Goal: Information Seeking & Learning: Learn about a topic

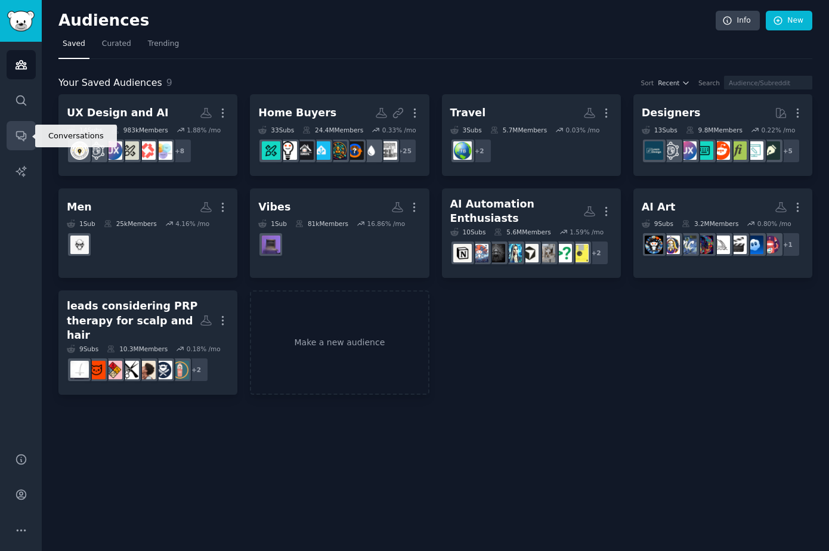
click at [24, 132] on icon "Sidebar" at bounding box center [21, 135] width 13 height 13
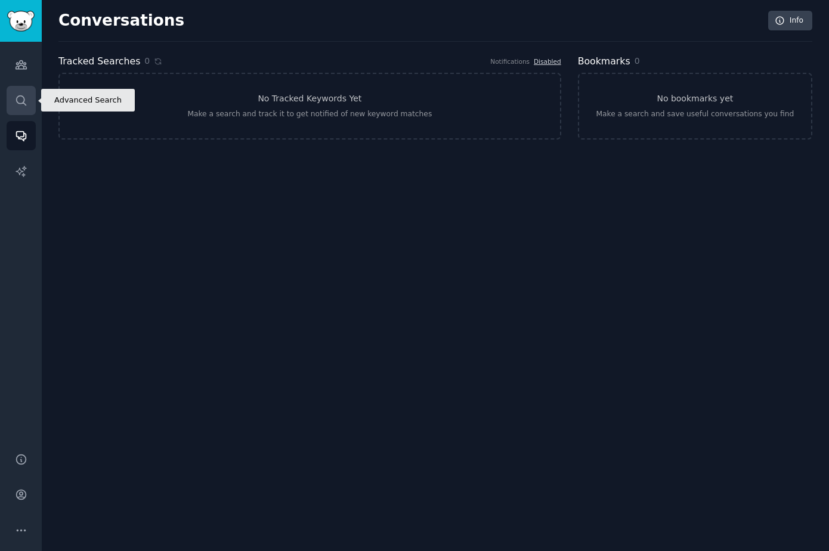
click at [27, 103] on icon "Sidebar" at bounding box center [21, 100] width 13 height 13
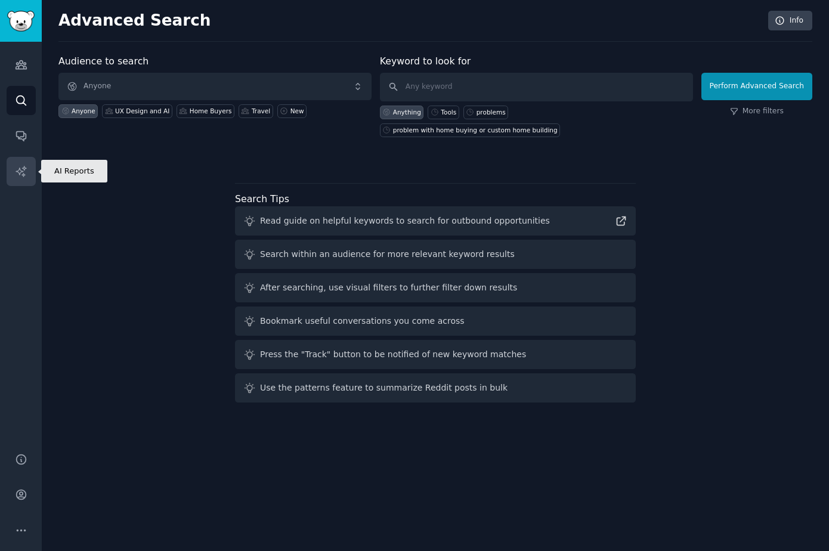
click at [21, 168] on icon "Sidebar" at bounding box center [21, 171] width 13 height 13
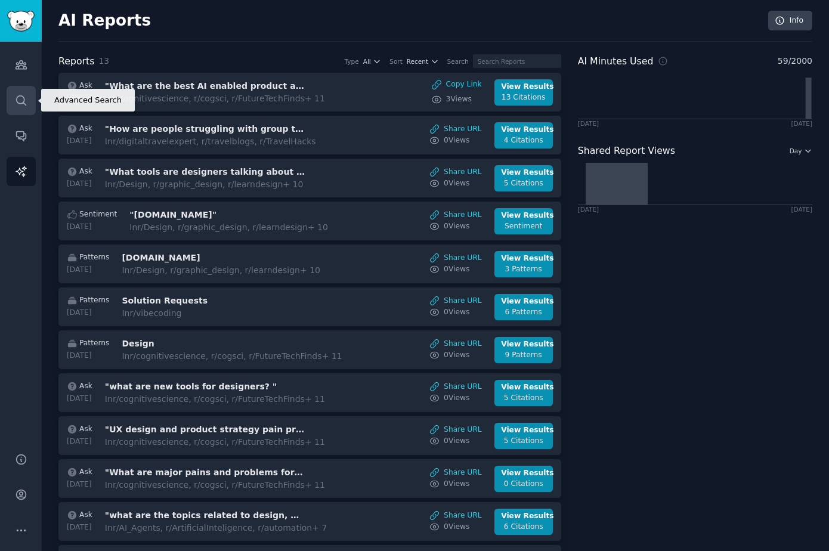
click at [24, 94] on icon "Sidebar" at bounding box center [21, 100] width 13 height 13
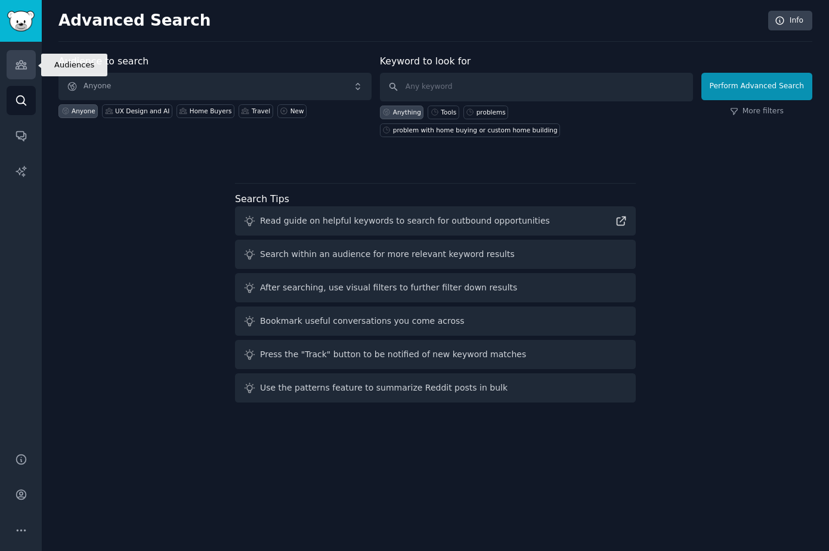
click at [22, 64] on icon "Sidebar" at bounding box center [21, 64] width 13 height 13
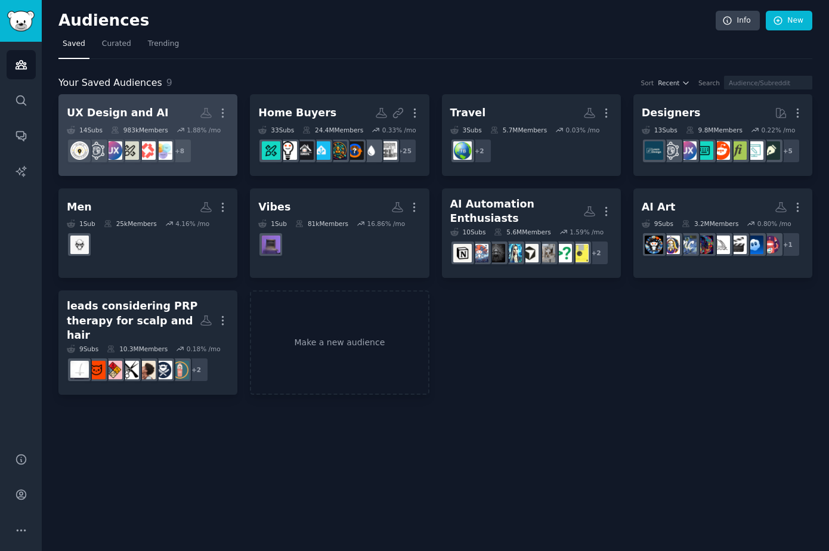
click at [154, 113] on h2 "UX Design and AI More" at bounding box center [148, 113] width 162 height 21
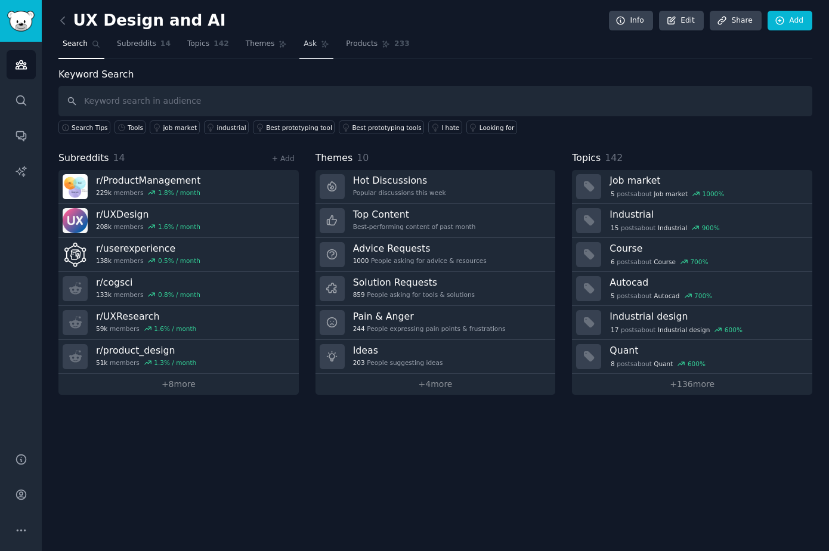
click at [308, 44] on span "Ask" at bounding box center [310, 44] width 13 height 11
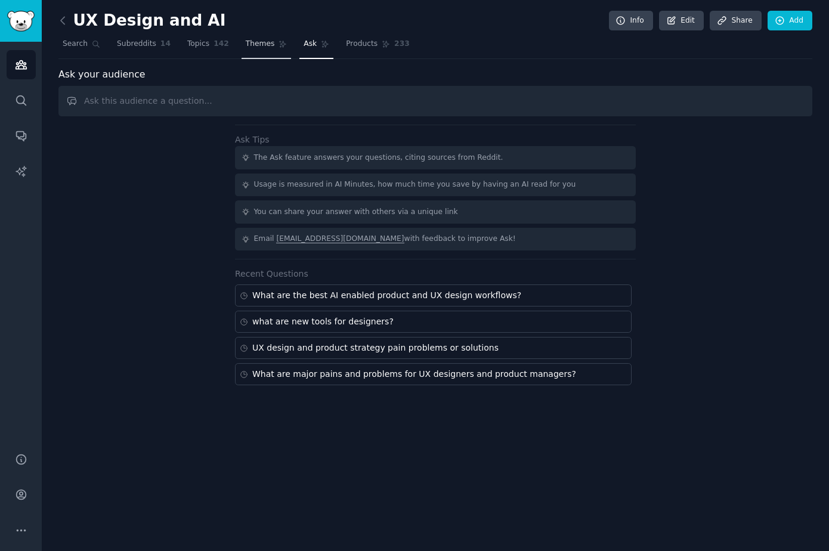
click at [249, 48] on span "Themes" at bounding box center [260, 44] width 29 height 11
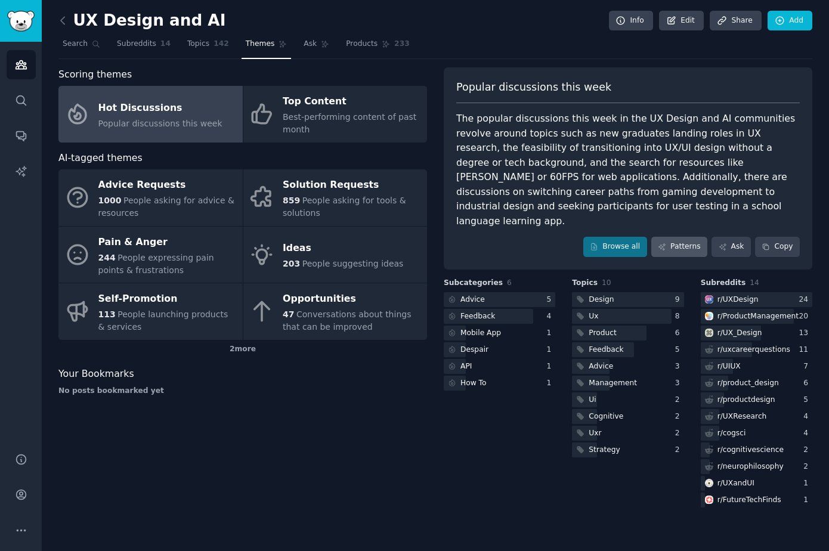
click at [687, 237] on link "Patterns" at bounding box center [680, 247] width 56 height 20
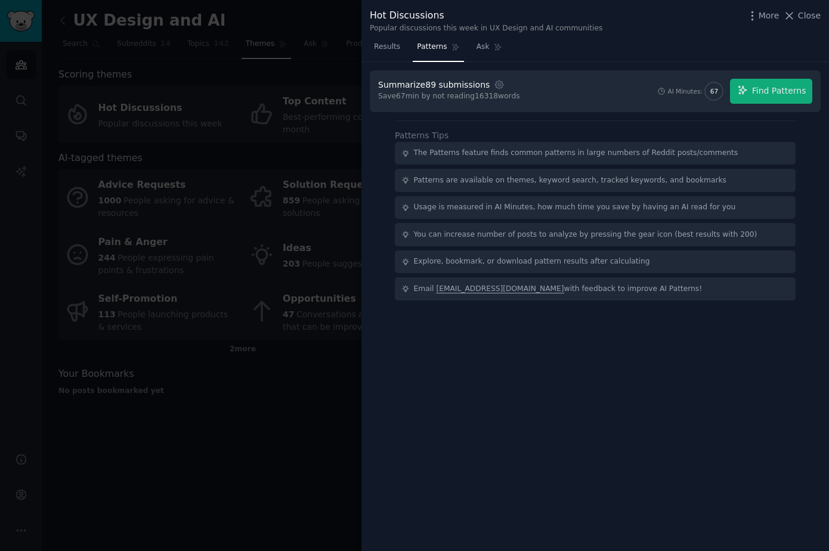
click at [796, 18] on icon at bounding box center [790, 16] width 13 height 13
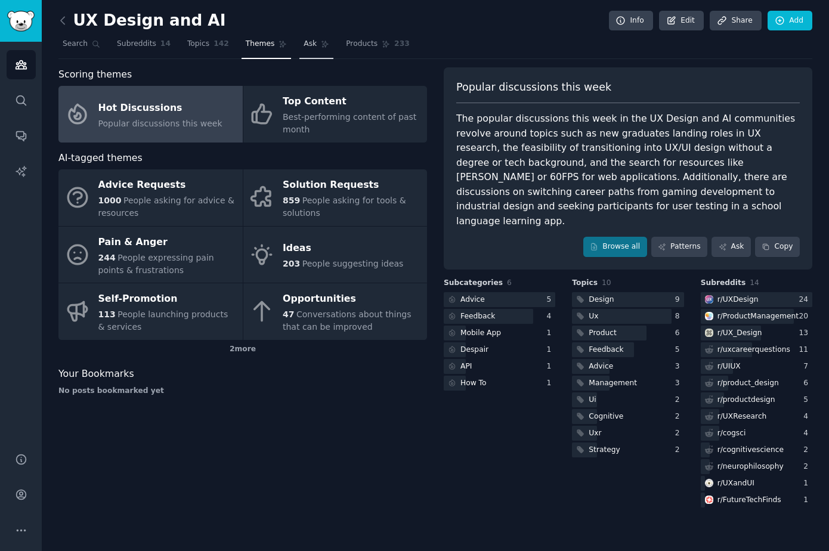
click at [310, 47] on span "Ask" at bounding box center [310, 44] width 13 height 11
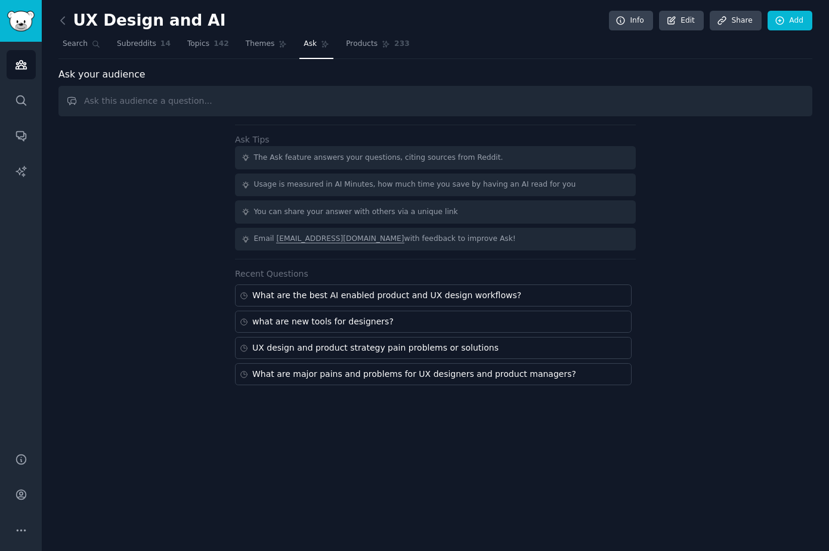
click at [286, 102] on input "text" at bounding box center [435, 101] width 754 height 30
type input "“What are the most discussed AI design tools on Reddit this month?”"
click at [262, 48] on span "Themes" at bounding box center [260, 44] width 29 height 11
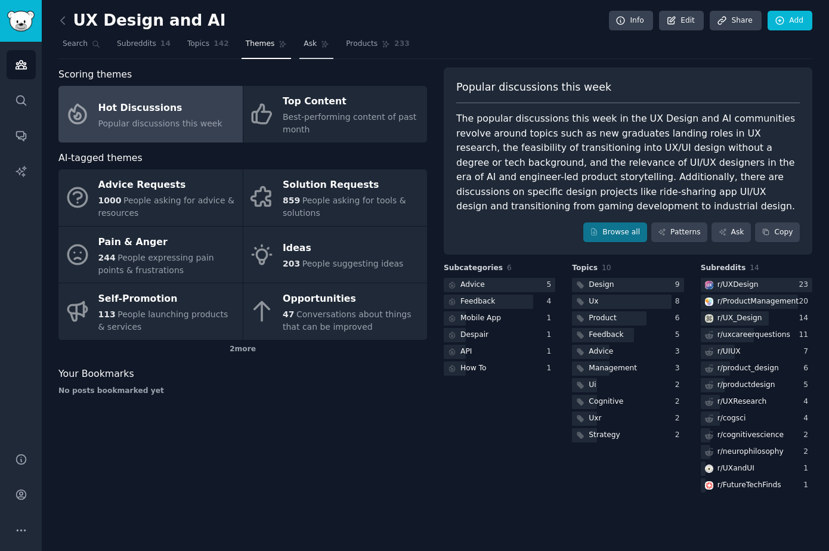
click at [304, 45] on span "Ask" at bounding box center [310, 44] width 13 height 11
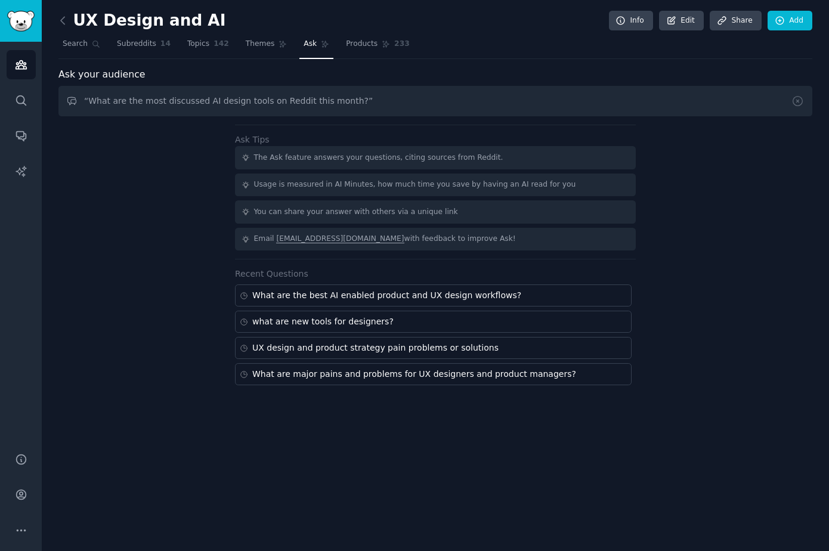
type input "“What are the most discussed AI design tools on Reddit this month?”"
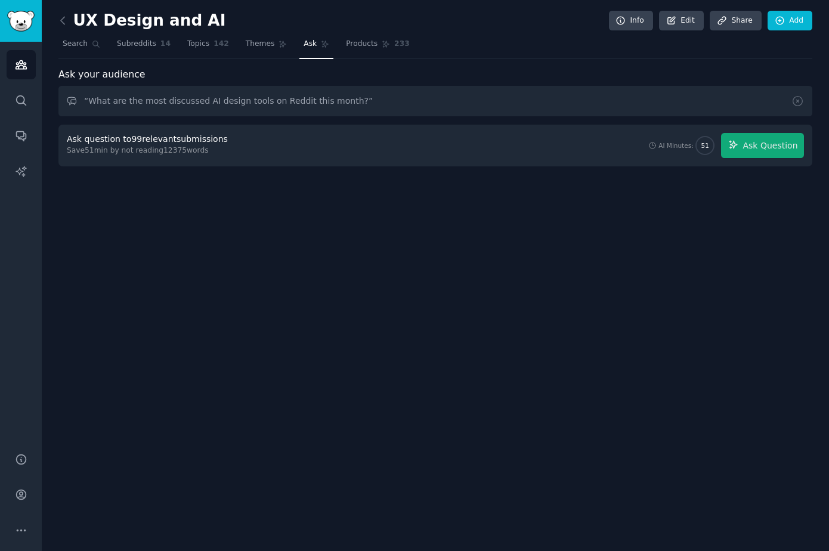
click at [772, 143] on span "Ask Question" at bounding box center [770, 146] width 55 height 13
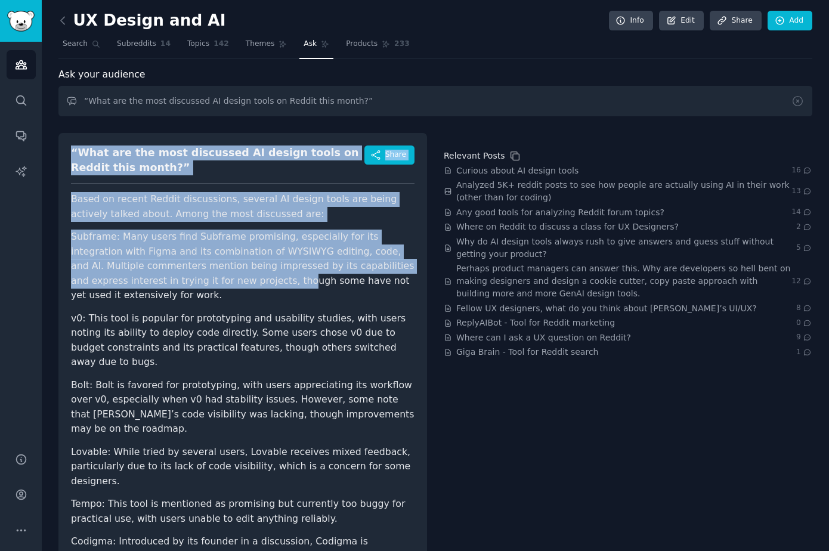
drag, startPoint x: 69, startPoint y: 150, endPoint x: 196, endPoint y: 279, distance: 181.9
click at [196, 279] on div "“What are the most discussed AI design tools on Reddit this month?” Share Based…" at bounding box center [242, 407] width 369 height 548
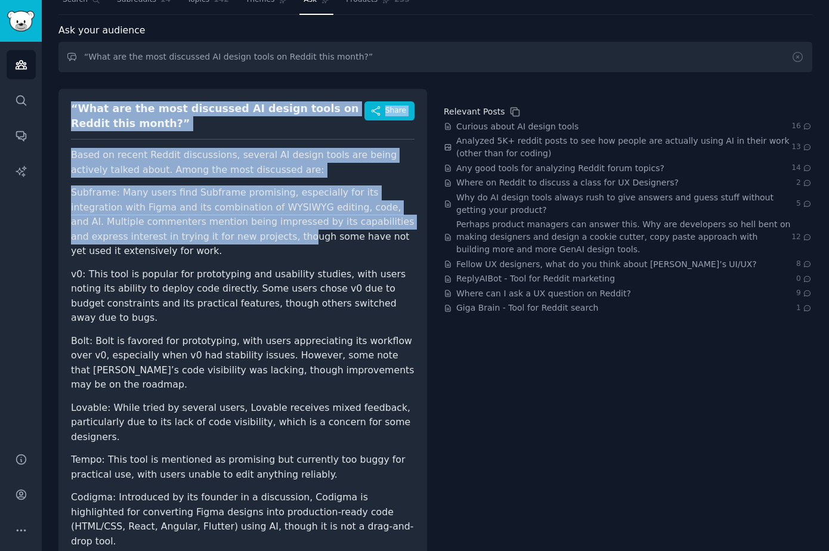
scroll to position [43, 0]
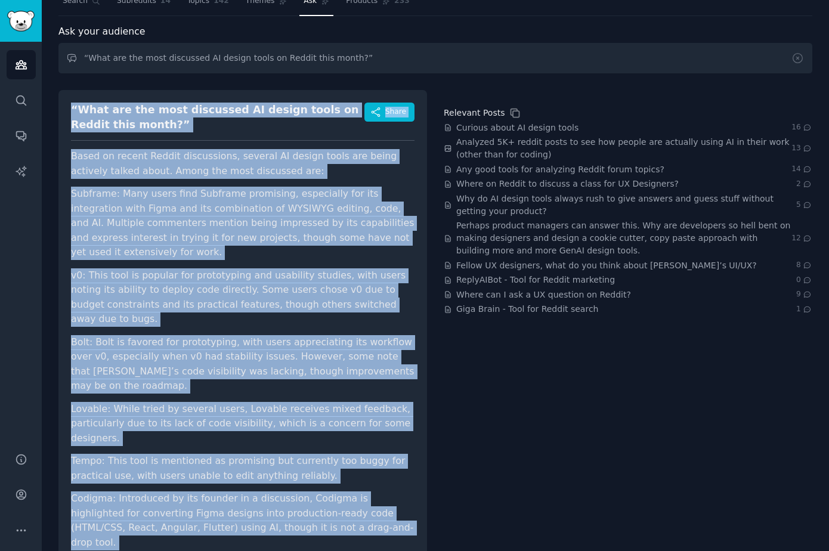
copy div "“Lore ips dol sita consectet AD elitse doeiu te Incidi utla etdol?” Magna Aliqu…"
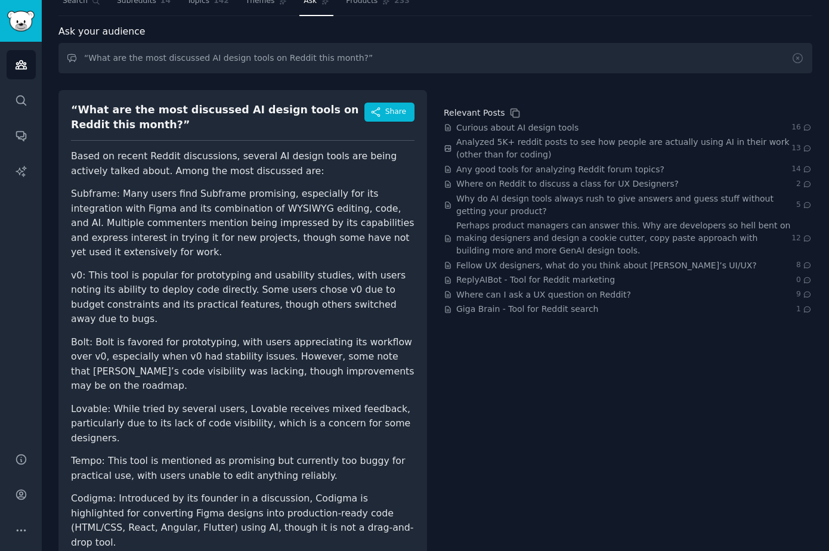
drag, startPoint x: 457, startPoint y: 1, endPoint x: 594, endPoint y: 511, distance: 528.9
click at [0, 0] on html "Audiences Search Conversations AI Reports Help Account More UX Design and AI In…" at bounding box center [414, 275] width 829 height 551
click at [489, 127] on span "Curious about AI design tools" at bounding box center [518, 128] width 122 height 13
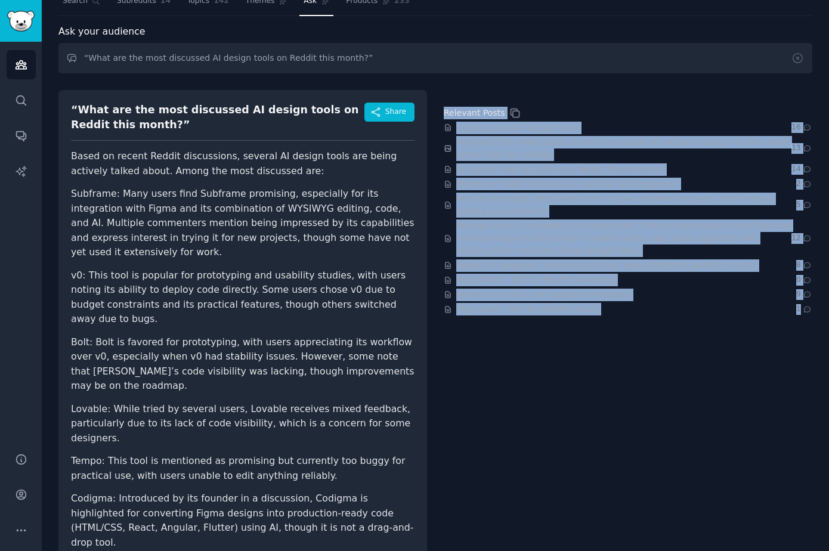
drag, startPoint x: 448, startPoint y: 90, endPoint x: 823, endPoint y: 319, distance: 439.8
click at [823, 319] on div "UX Design and AI Info Edit Share Add Search Subreddits 14 Topics 142 Themes Ask…" at bounding box center [436, 306] width 788 height 698
click at [530, 93] on div "Relevant Posts Curious about AI design tools 16 Analyzed 5K+ reddit posts to se…" at bounding box center [628, 364] width 369 height 548
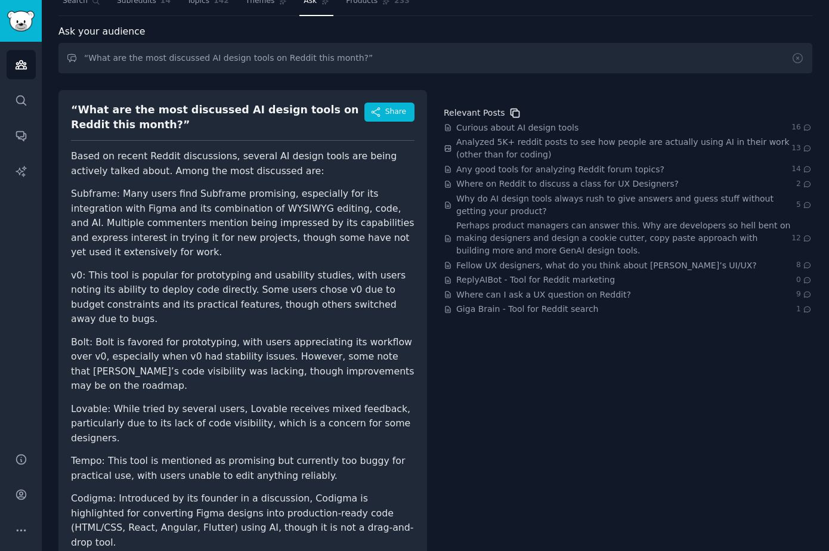
click at [510, 113] on icon at bounding box center [515, 113] width 13 height 13
drag, startPoint x: 385, startPoint y: 18, endPoint x: -1, endPoint y: -1, distance: 386.5
click at [0, 0] on html "Audiences Search Conversations AI Reports Help Account More UX Design and AI In…" at bounding box center [414, 275] width 829 height 551
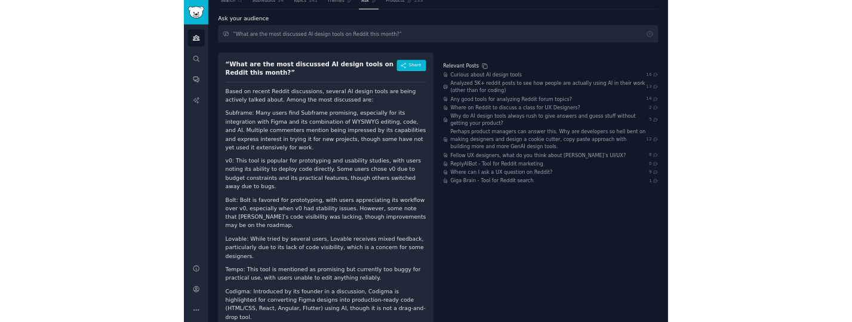
scroll to position [38, 0]
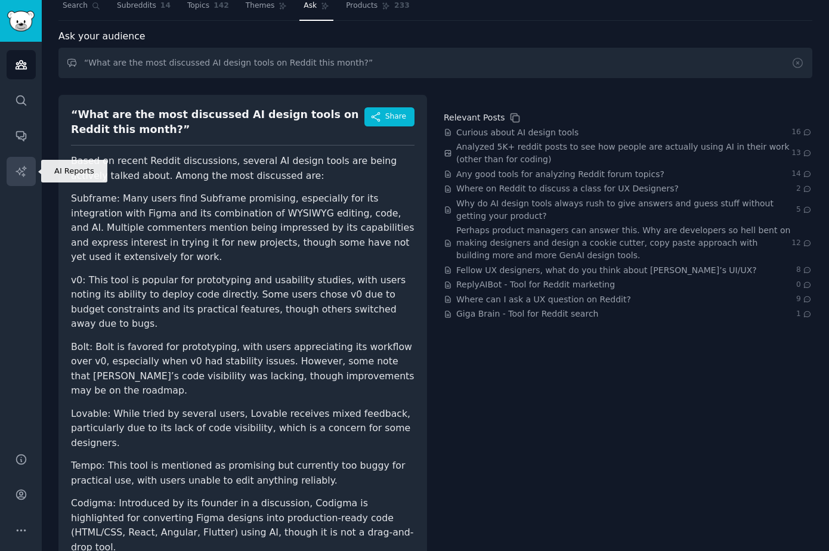
click at [20, 166] on icon "Sidebar" at bounding box center [21, 171] width 13 height 13
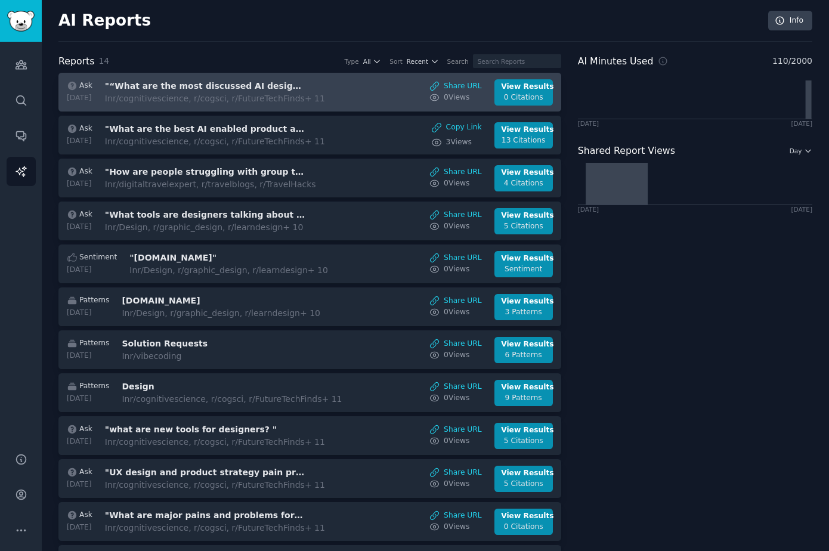
click at [232, 85] on h3 ""“What are the most discussed AI design tools on Reddit this month?”"" at bounding box center [205, 86] width 201 height 13
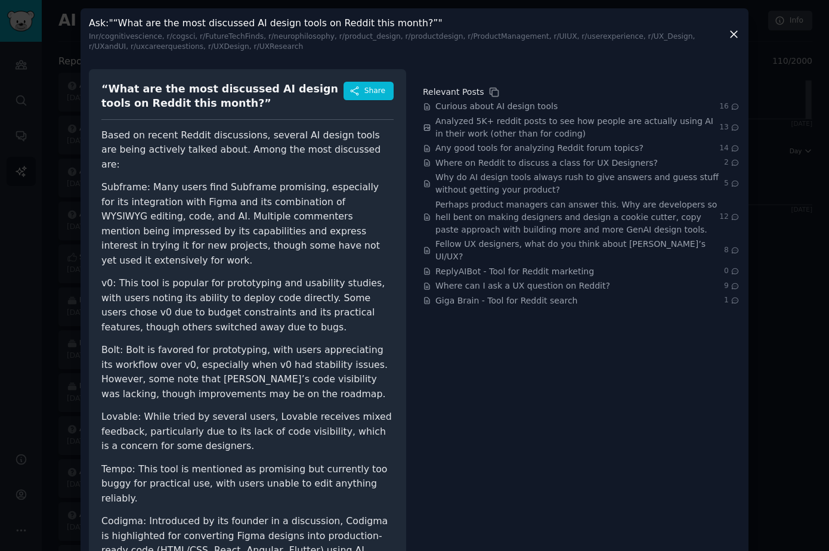
click at [735, 36] on icon at bounding box center [734, 34] width 13 height 13
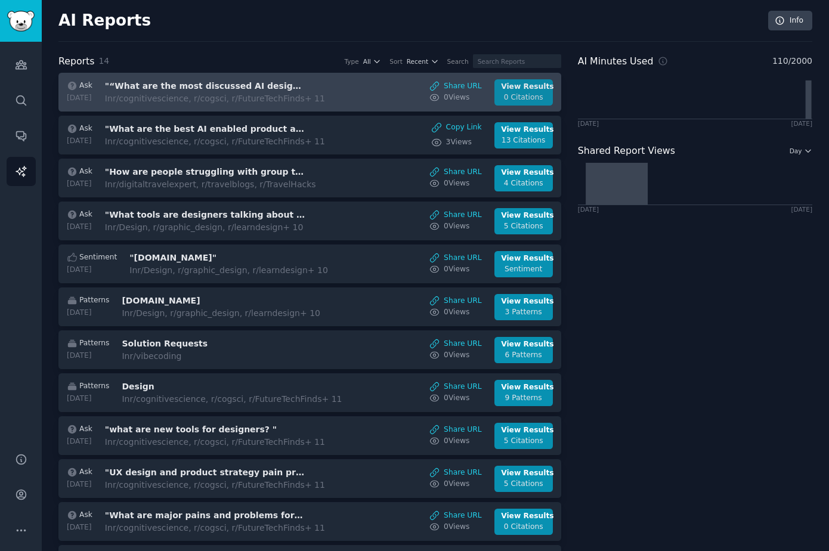
click at [526, 90] on div "View Results" at bounding box center [523, 87] width 45 height 11
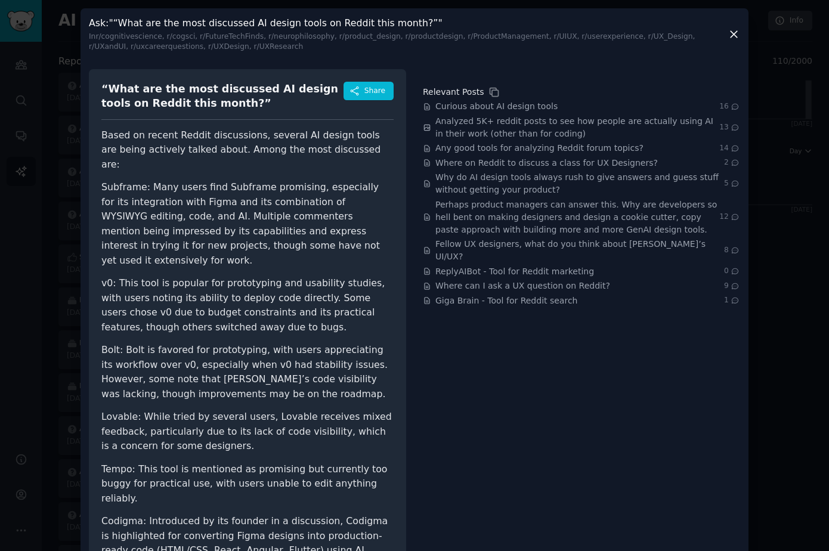
click at [739, 35] on icon at bounding box center [734, 34] width 13 height 13
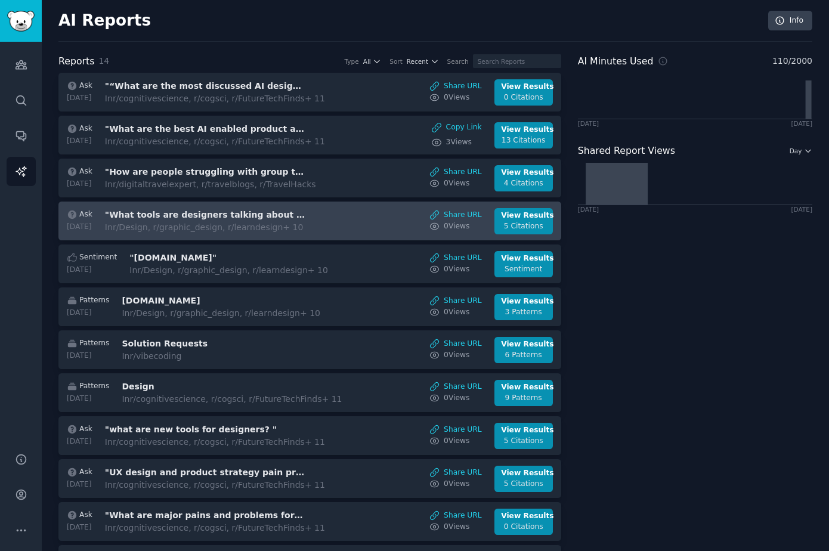
click at [362, 215] on div "Ask [DATE] "What tools are designers talking about lately?" In r/Design, r/grap…" at bounding box center [310, 221] width 491 height 26
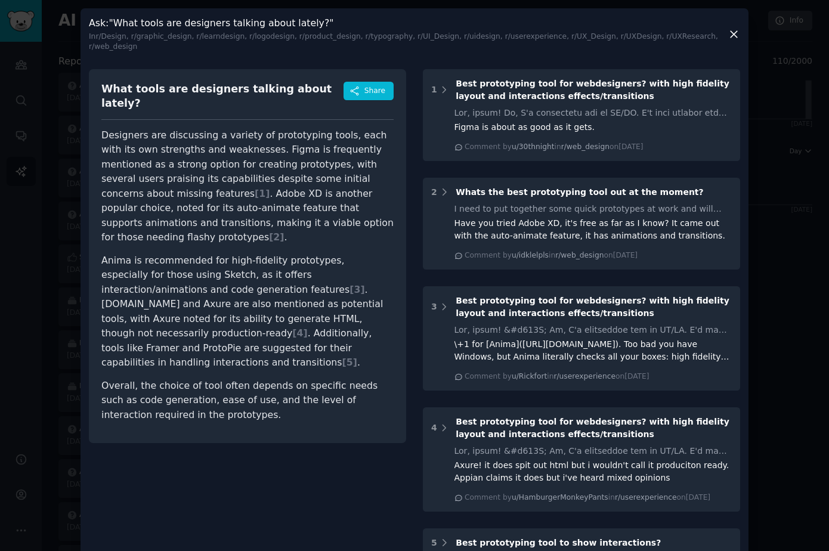
click at [730, 32] on icon at bounding box center [734, 34] width 13 height 13
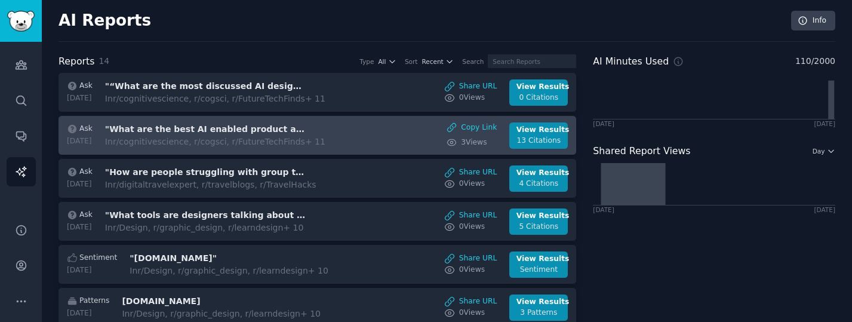
click at [146, 125] on h3 ""What are the best AI enabled product and UX design workflows?"" at bounding box center [205, 129] width 201 height 13
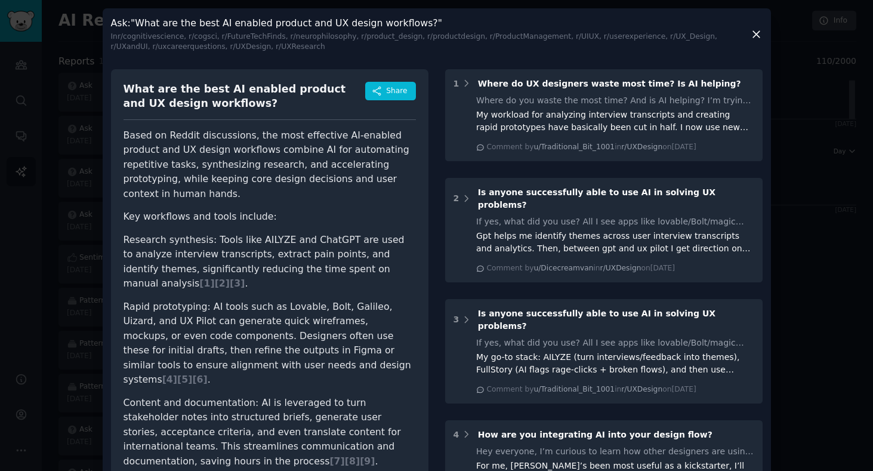
click at [38, 152] on div at bounding box center [436, 235] width 873 height 471
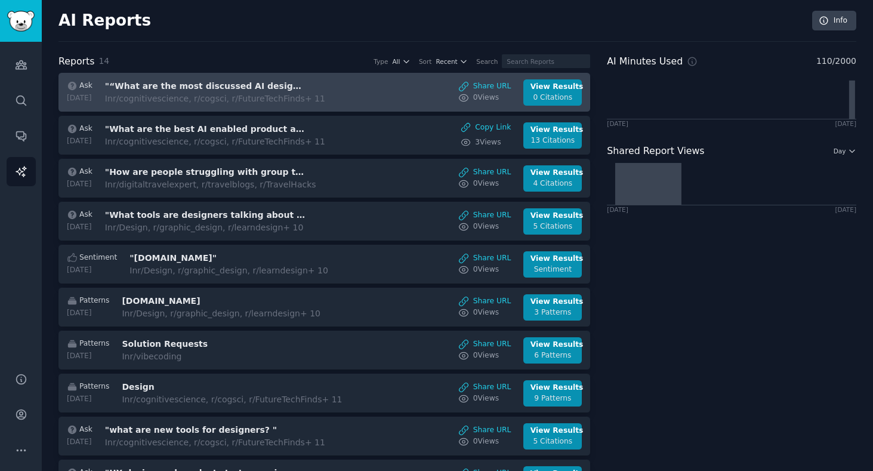
click at [394, 94] on div "Ask [DATE] "“What are the most discussed AI design tools on Reddit this month?”…" at bounding box center [324, 92] width 519 height 26
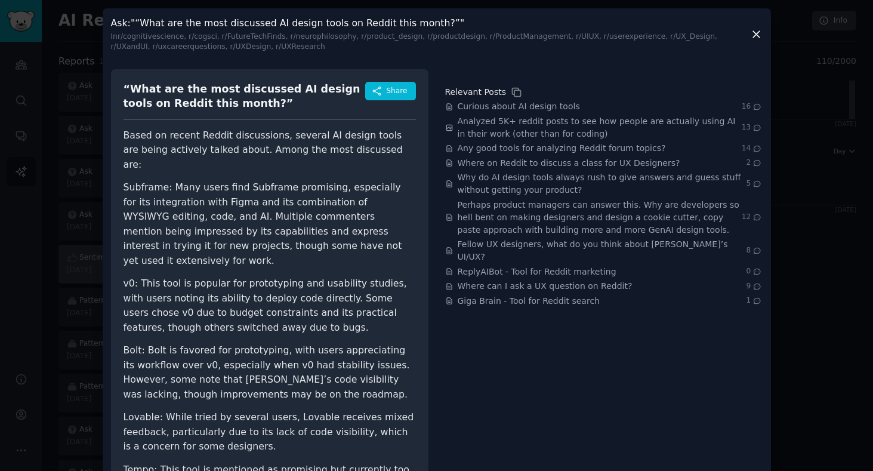
click at [67, 258] on div at bounding box center [436, 235] width 873 height 471
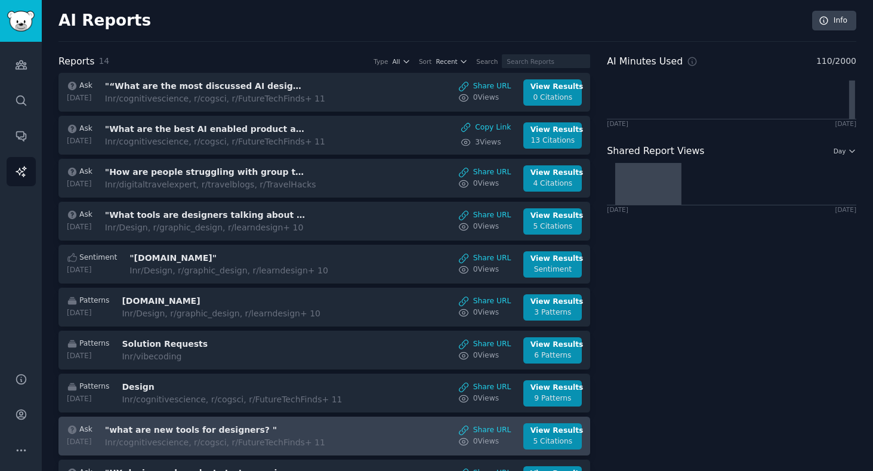
click at [384, 430] on div "Ask [DATE] "what are new tools for designers? " In r/cognitivescience, r/cogsci…" at bounding box center [324, 436] width 519 height 26
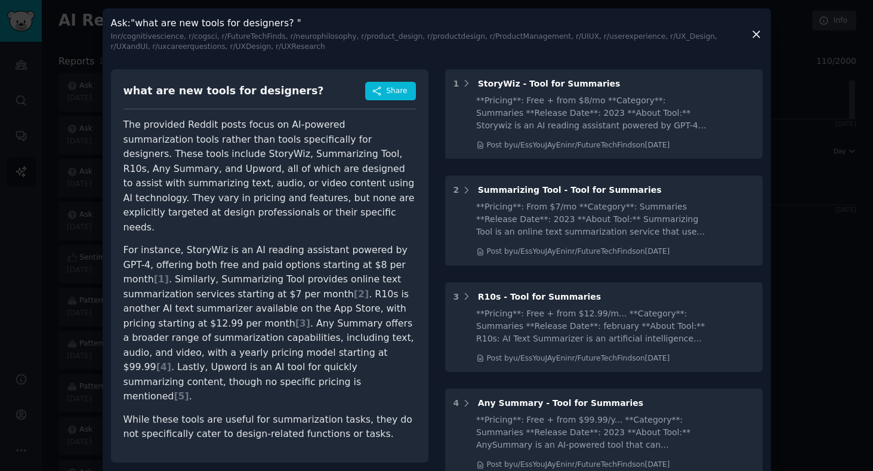
click at [67, 315] on div at bounding box center [436, 235] width 873 height 471
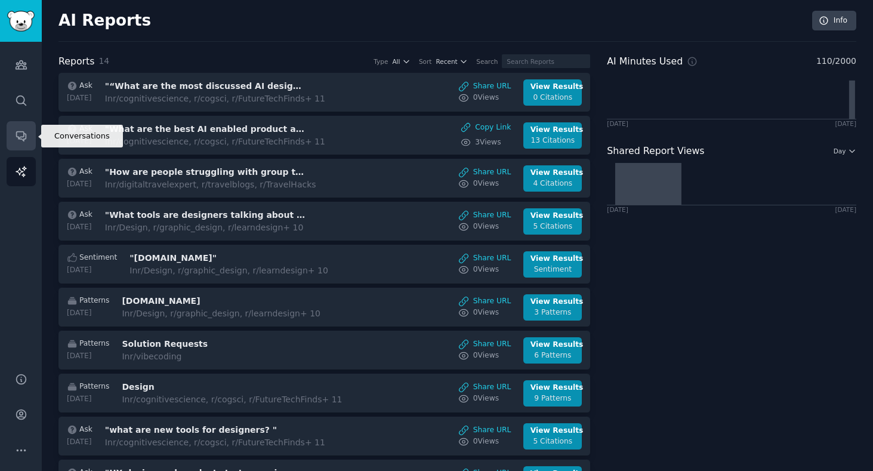
click at [20, 144] on link "Conversations" at bounding box center [21, 135] width 29 height 29
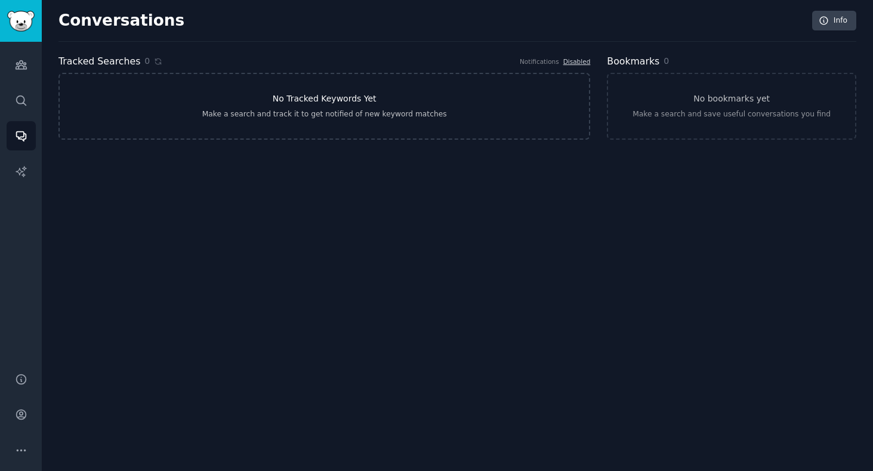
click at [328, 106] on link "No Tracked Keywords Yet Make a search and track it to get notified of new keywo…" at bounding box center [324, 106] width 532 height 67
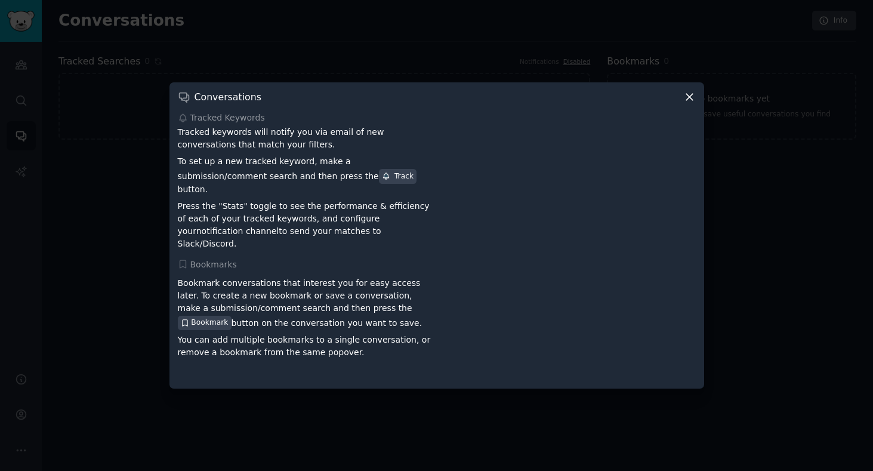
click at [691, 103] on icon at bounding box center [689, 97] width 13 height 13
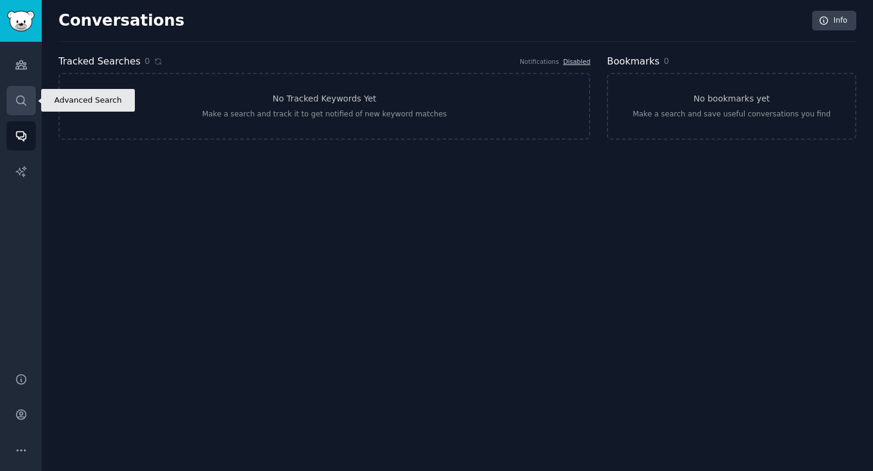
click at [26, 101] on icon "Sidebar" at bounding box center [21, 100] width 13 height 13
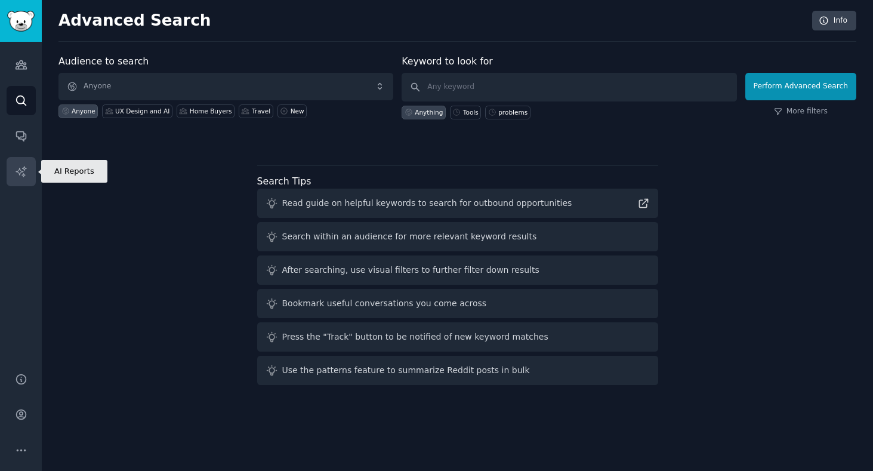
click at [23, 173] on icon "Sidebar" at bounding box center [21, 171] width 10 height 10
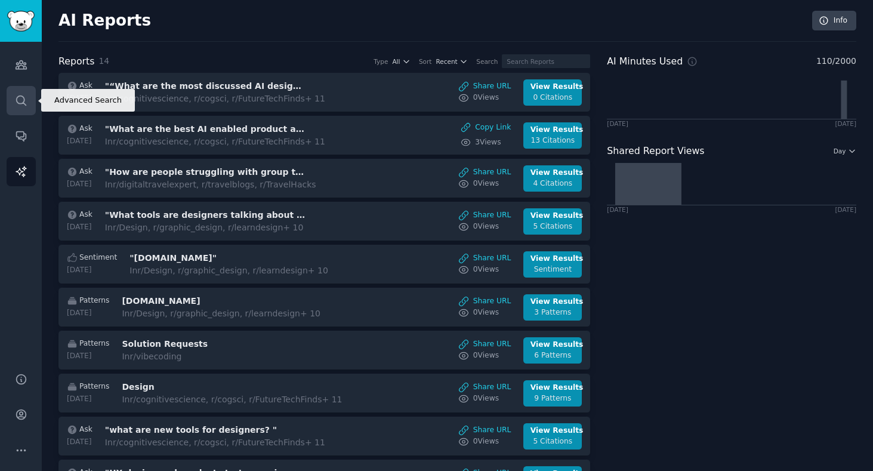
click at [26, 106] on icon "Sidebar" at bounding box center [21, 100] width 13 height 13
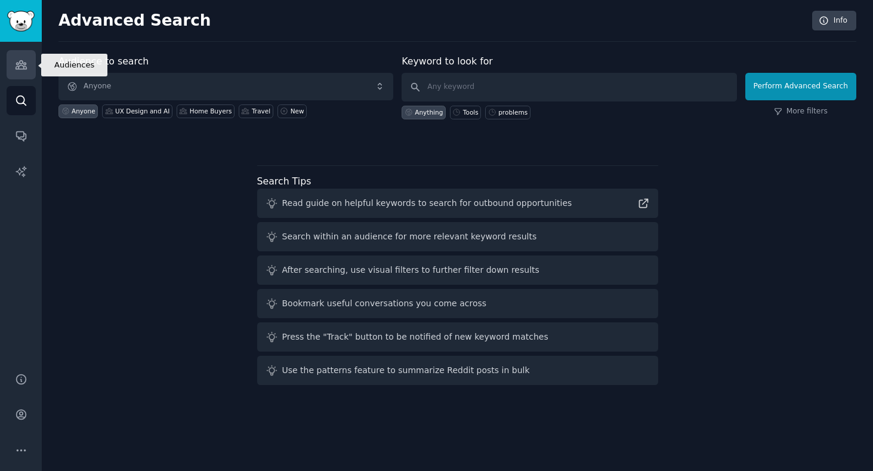
click at [29, 54] on link "Audiences" at bounding box center [21, 64] width 29 height 29
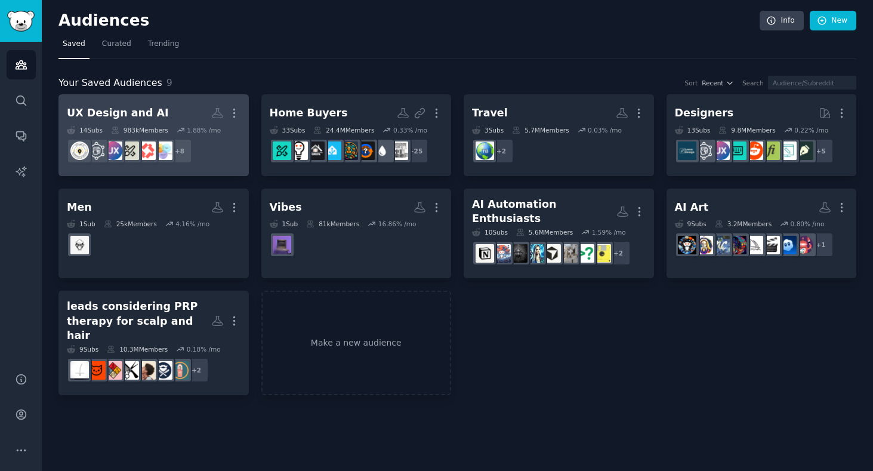
click at [152, 107] on h2 "UX Design and AI More" at bounding box center [154, 113] width 174 height 21
